Goal: Find specific page/section: Find specific page/section

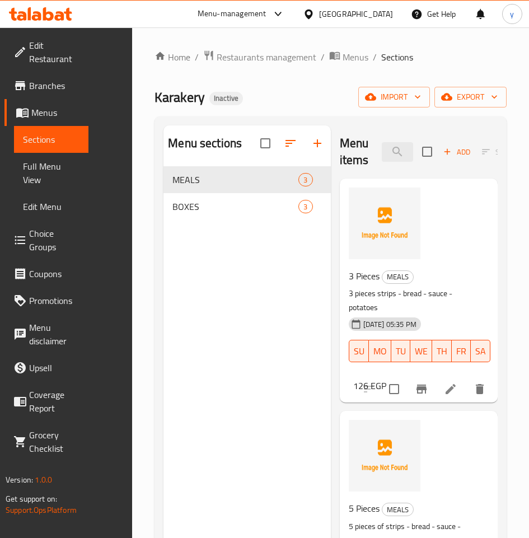
click at [45, 21] on div at bounding box center [40, 13] width 63 height 13
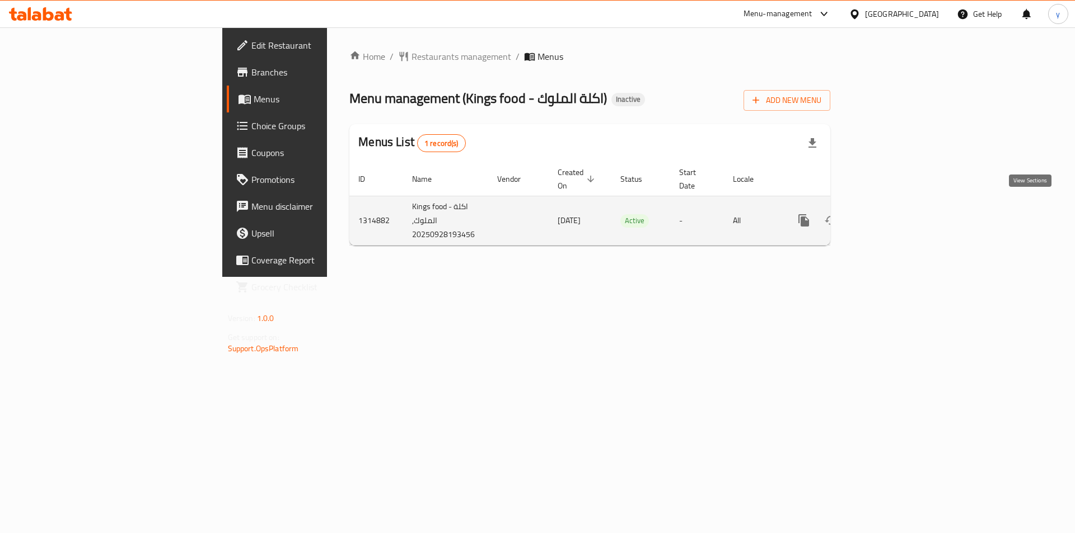
click at [889, 215] on icon "enhanced table" at bounding box center [884, 220] width 10 height 10
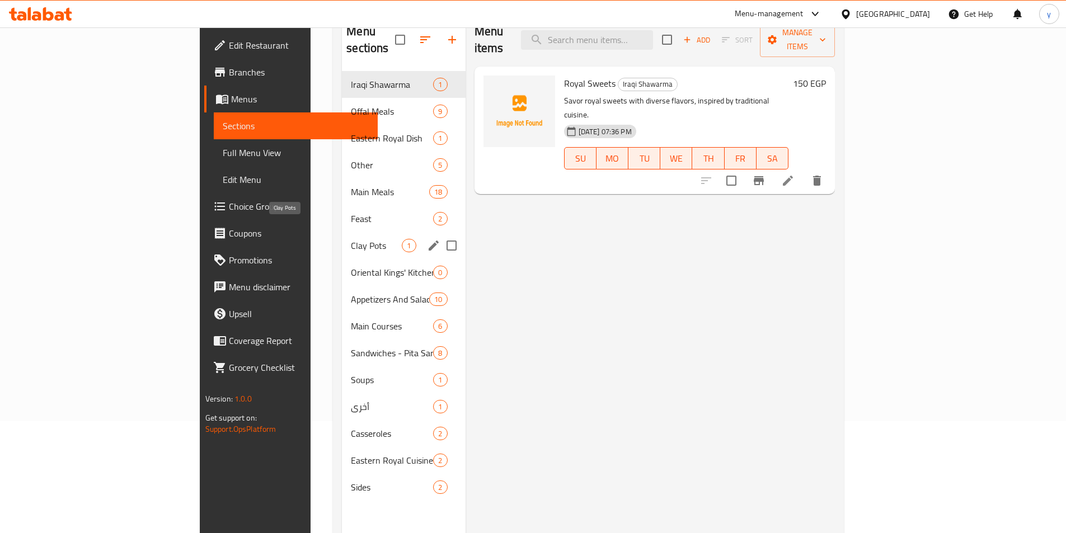
scroll to position [157, 0]
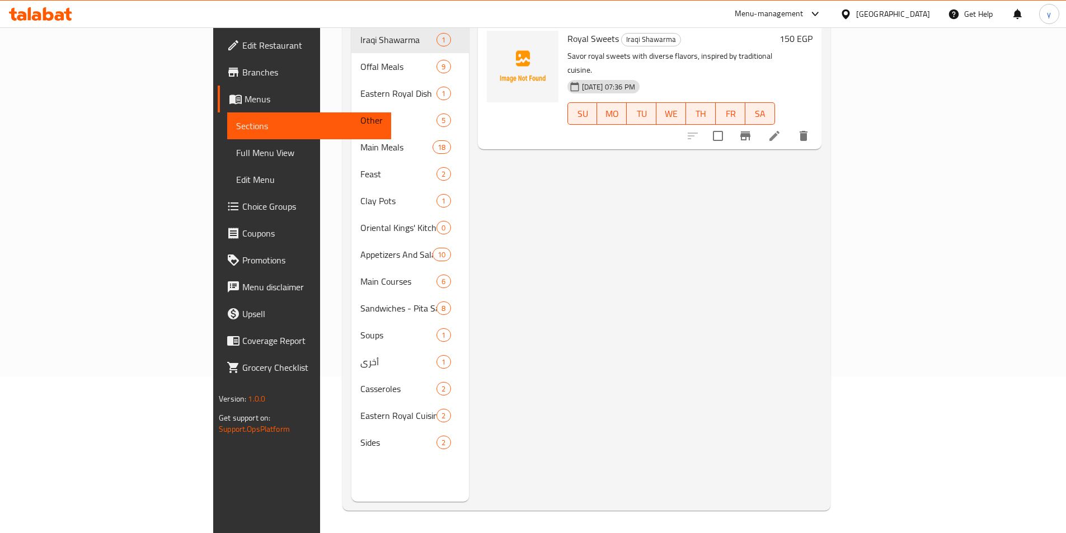
click at [245, 99] on span "Menus" at bounding box center [314, 98] width 138 height 13
